Goal: Task Accomplishment & Management: Manage account settings

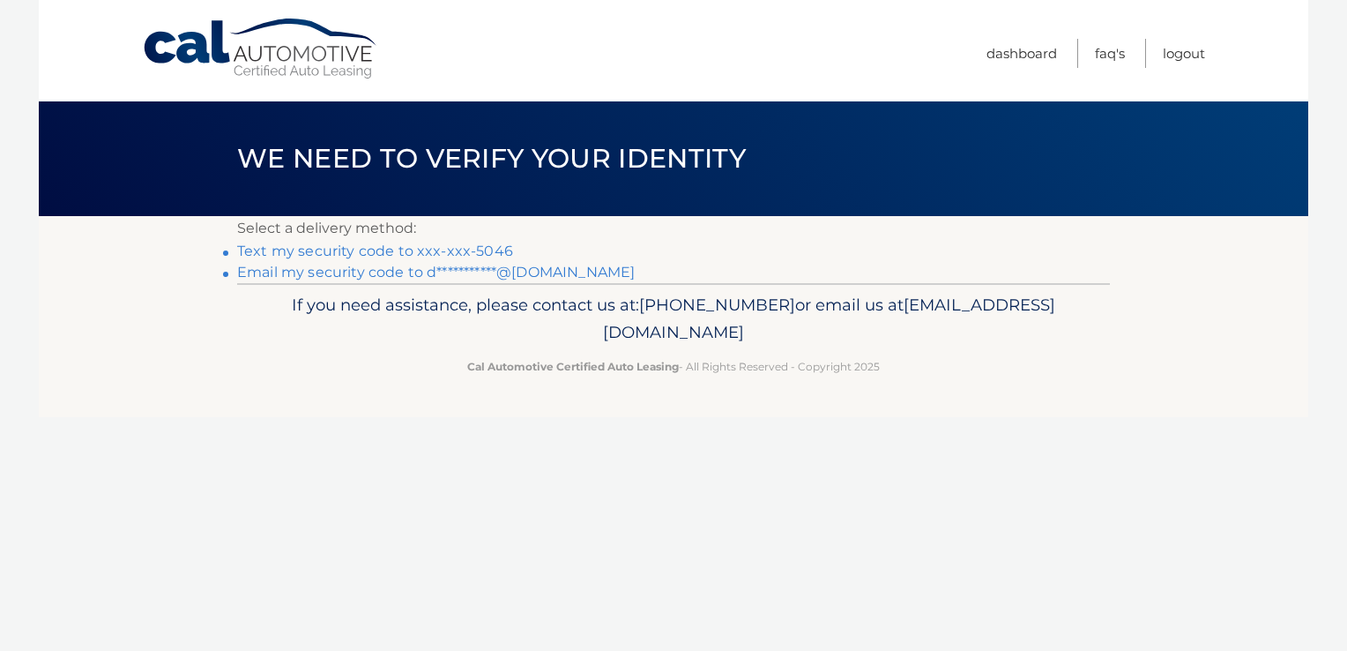
click at [407, 252] on link "Text my security code to xxx-xxx-5046" at bounding box center [375, 250] width 276 height 17
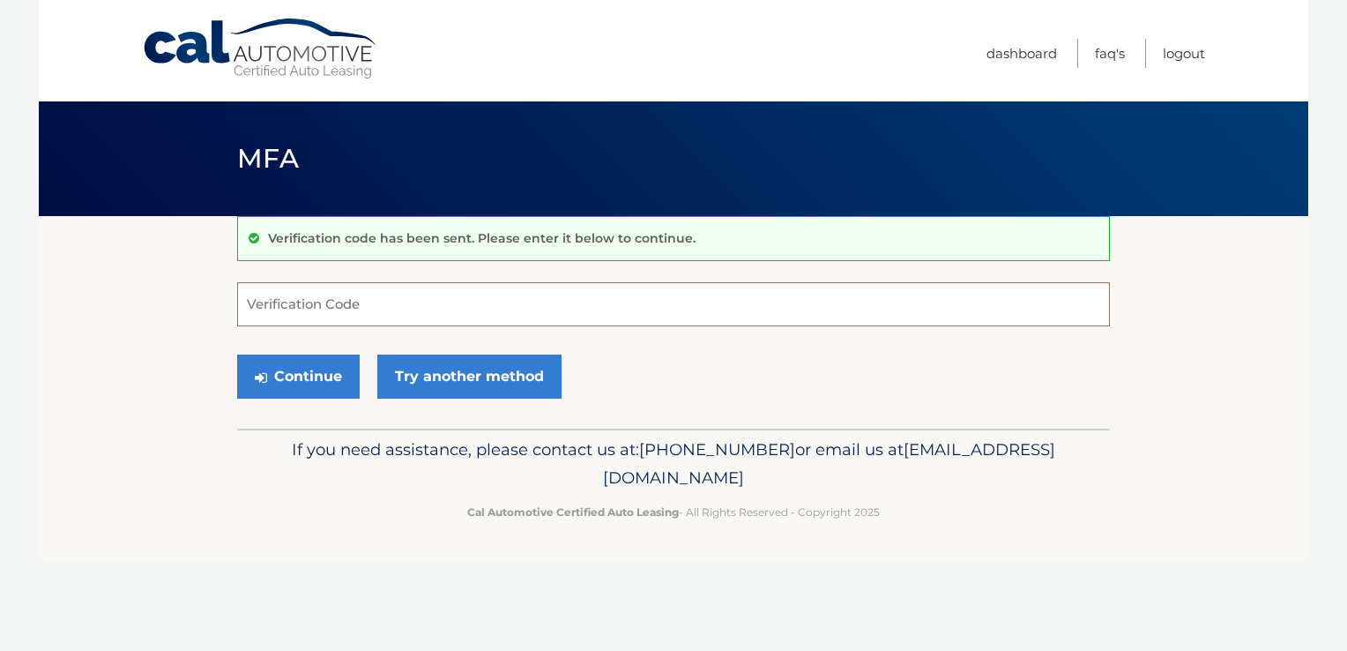
click at [342, 309] on input "Verification Code" at bounding box center [673, 304] width 873 height 44
type input "455148"
click at [311, 365] on button "Continue" at bounding box center [298, 376] width 123 height 44
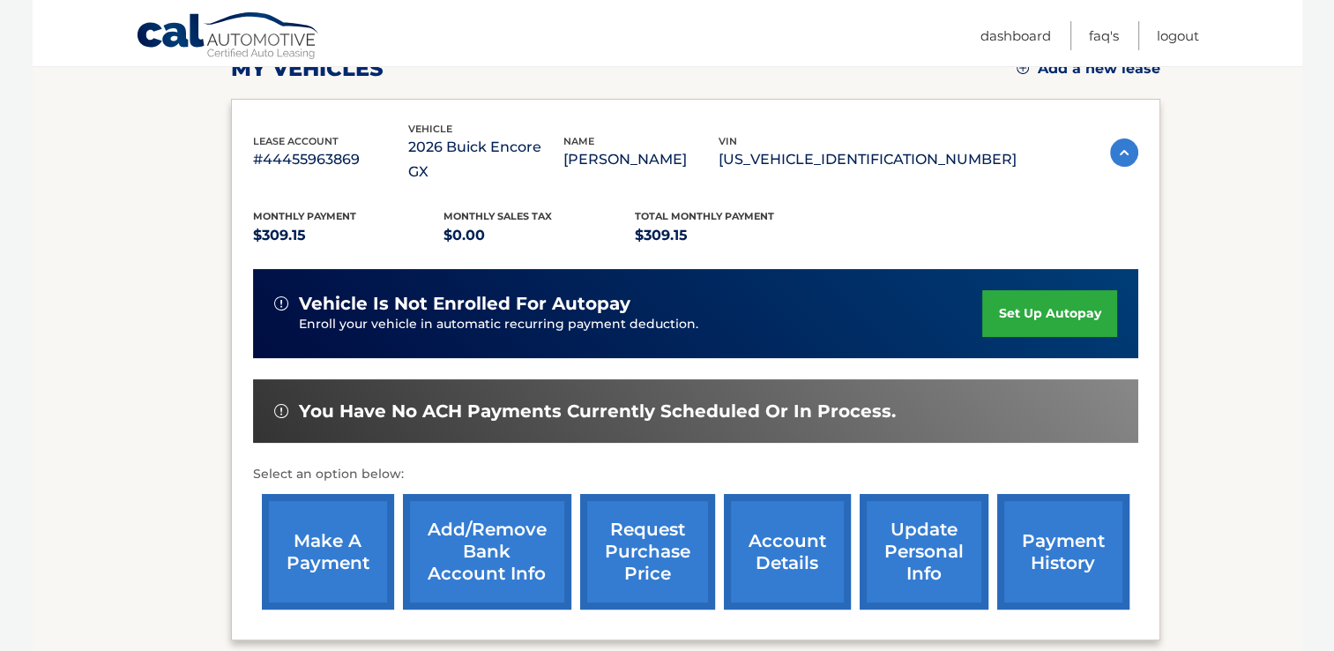
scroll to position [268, 0]
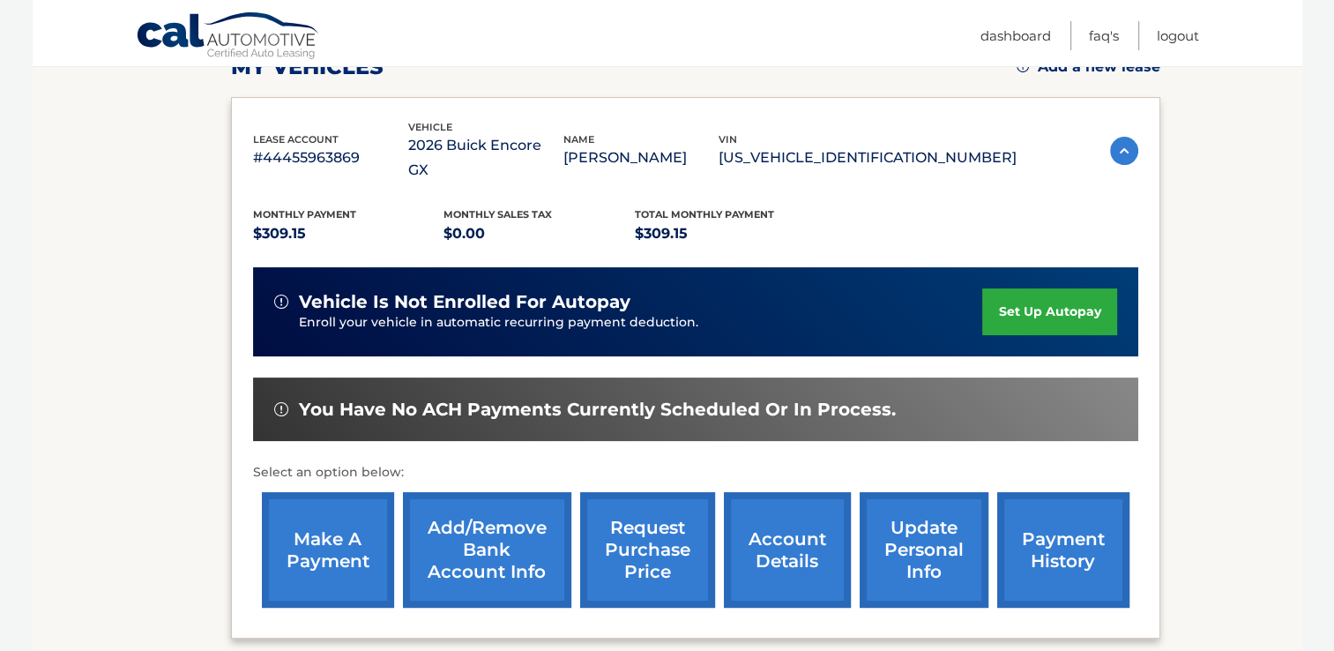
click at [1040, 525] on link "payment history" at bounding box center [1063, 549] width 132 height 115
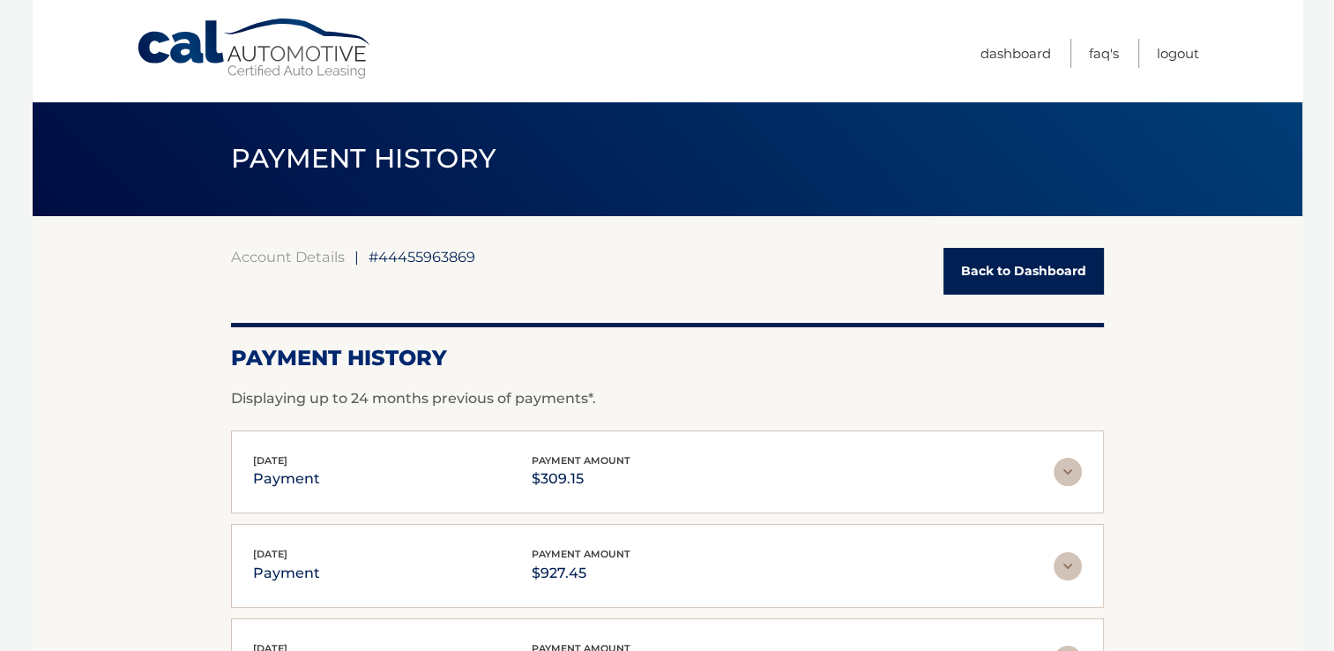
click at [1051, 277] on link "Back to Dashboard" at bounding box center [1023, 271] width 160 height 47
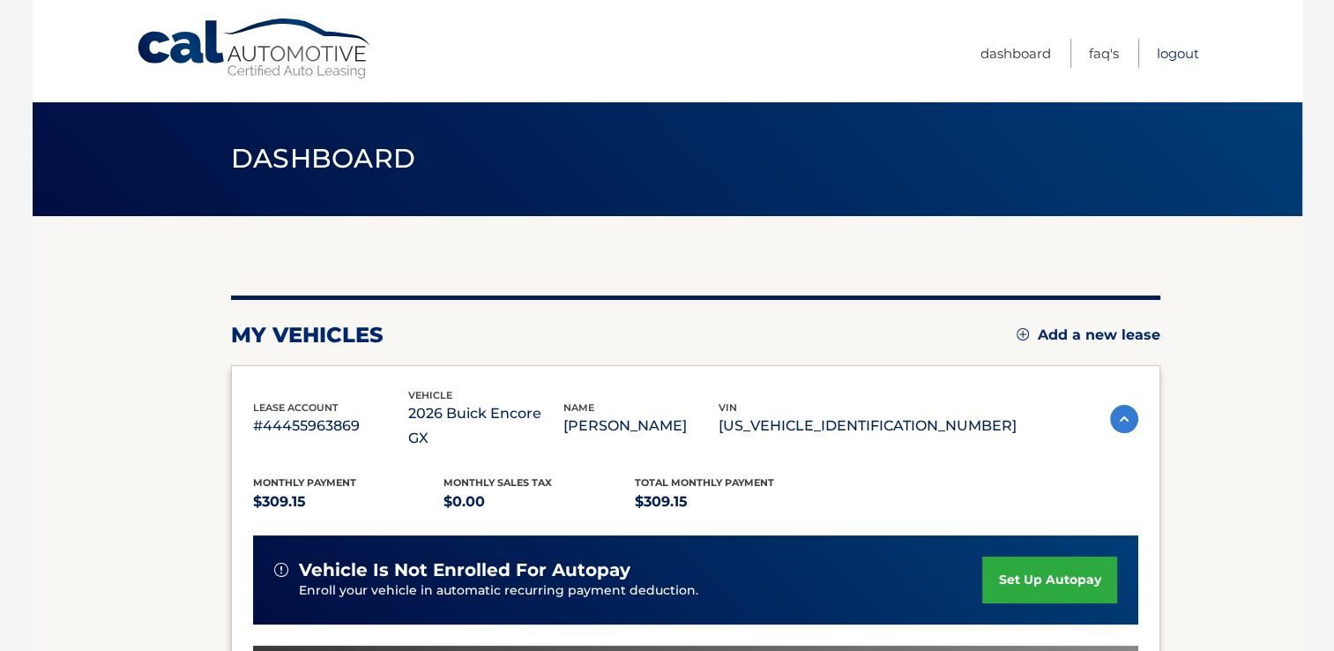
click at [1183, 54] on link "Logout" at bounding box center [1178, 53] width 42 height 29
